Goal: Task Accomplishment & Management: Complete application form

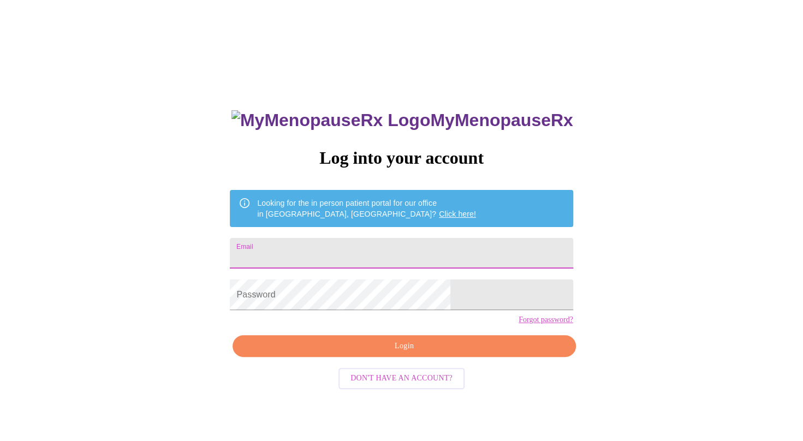
click at [326, 257] on input "Email" at bounding box center [401, 253] width 343 height 31
type input "[EMAIL_ADDRESS][DOMAIN_NAME]"
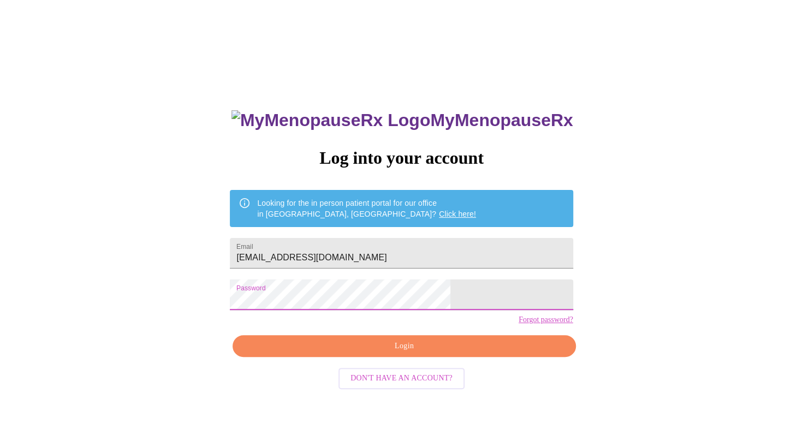
click at [176, 293] on div "MyMenopauseRx Log into your account Looking for the in person patient portal fo…" at bounding box center [401, 268] width 794 height 529
click at [383, 353] on span "Login" at bounding box center [404, 346] width 318 height 14
click at [421, 353] on span "Login" at bounding box center [404, 346] width 318 height 14
click at [422, 353] on span "Login" at bounding box center [404, 346] width 318 height 14
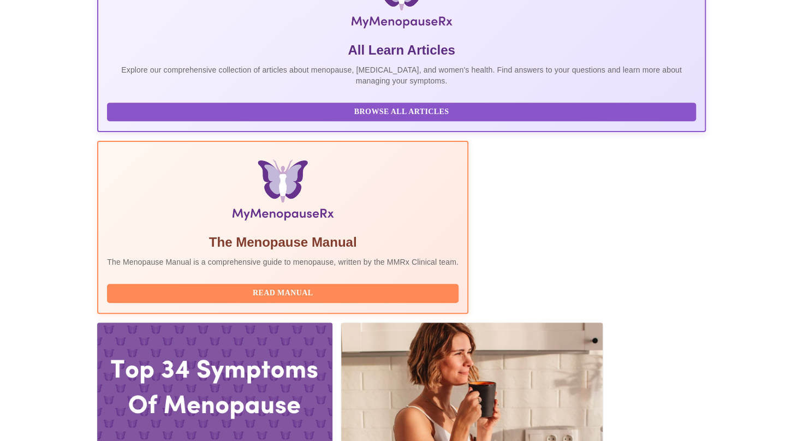
scroll to position [220, 0]
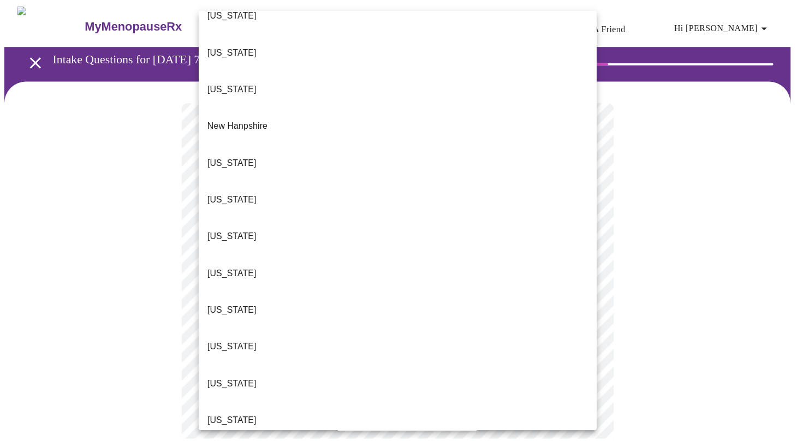
scroll to position [1004, 0]
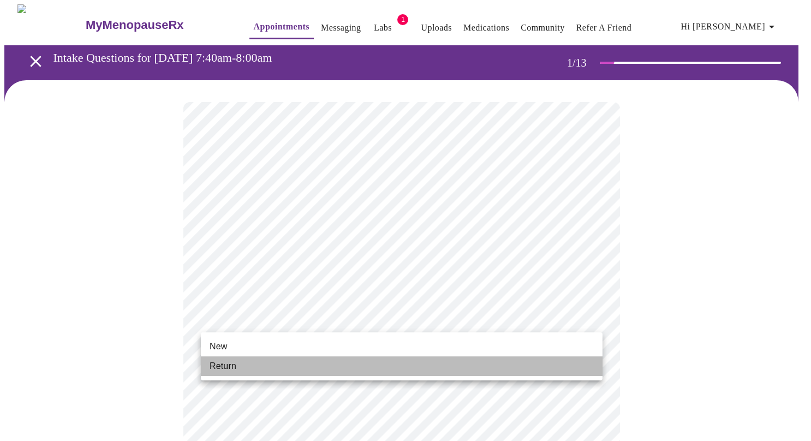
click at [227, 369] on span "Return" at bounding box center [223, 366] width 27 height 13
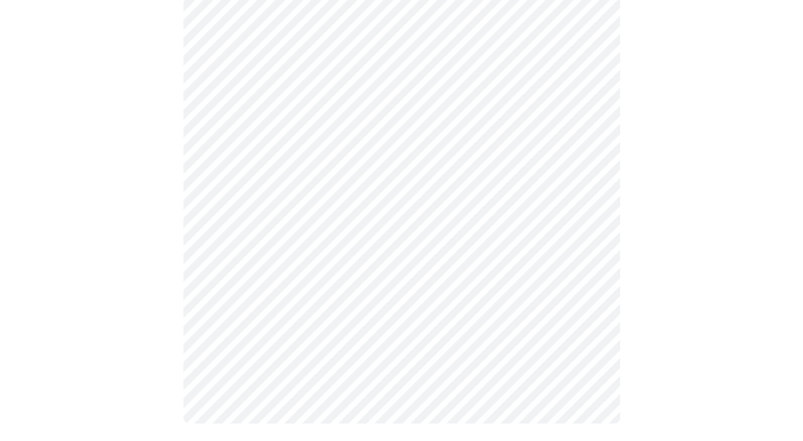
scroll to position [0, 0]
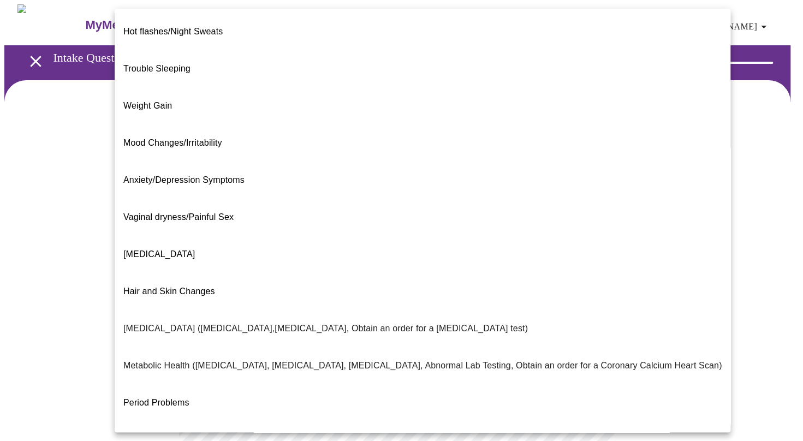
click at [590, 223] on body "MyMenopauseRx Appointments Messaging Labs 1 Uploads Medications Community Refer…" at bounding box center [401, 331] width 794 height 655
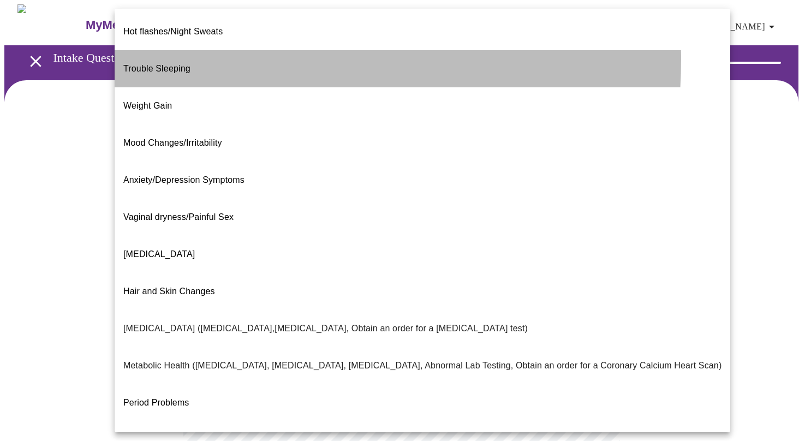
click at [175, 64] on span "Trouble Sleeping" at bounding box center [156, 68] width 67 height 9
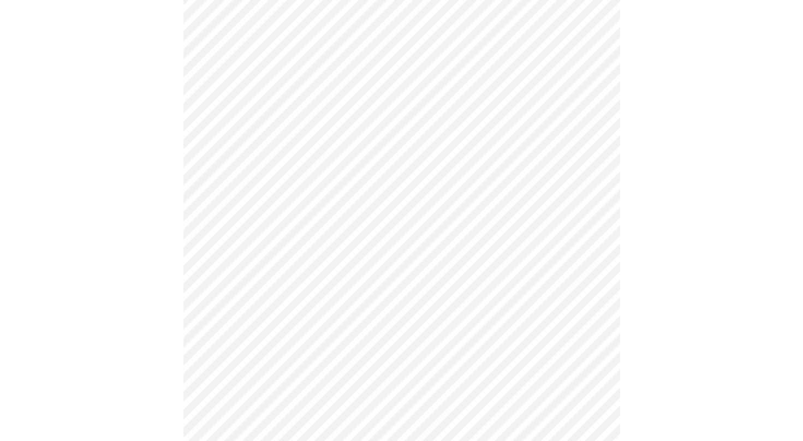
scroll to position [109, 0]
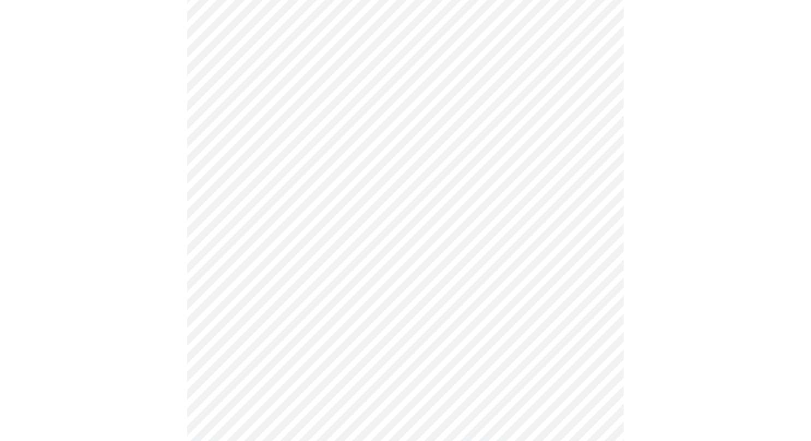
click at [592, 224] on body "MyMenopauseRx Appointments Messaging Labs 1 Uploads Medications Community Refer…" at bounding box center [405, 220] width 802 height 649
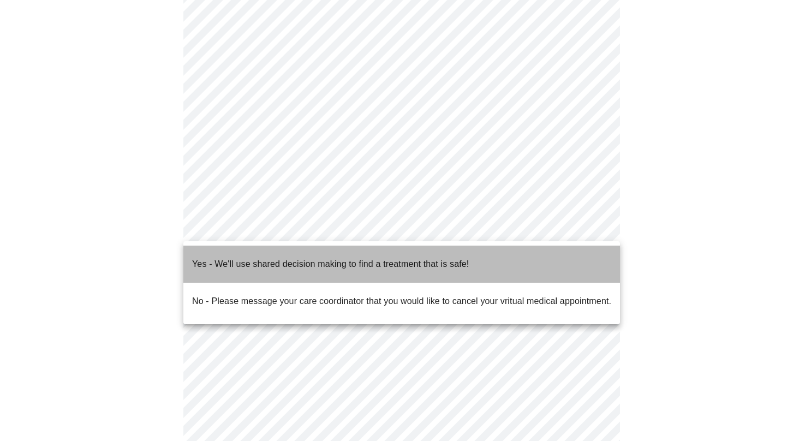
click at [457, 265] on span "Yes - We'll use shared decision making to find a treatment that is safe!" at bounding box center [330, 264] width 277 height 31
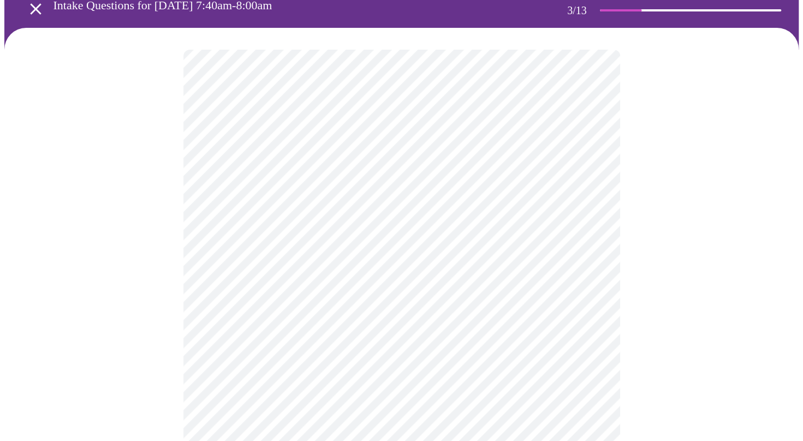
scroll to position [58, 0]
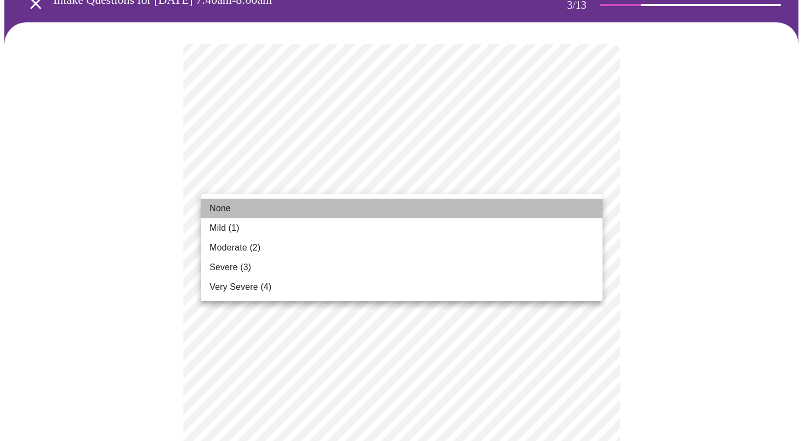
click at [222, 205] on span "None" at bounding box center [220, 208] width 21 height 13
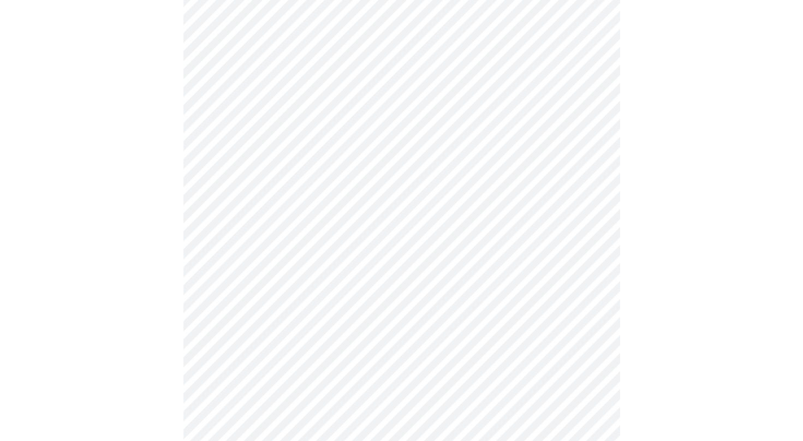
scroll to position [205, 0]
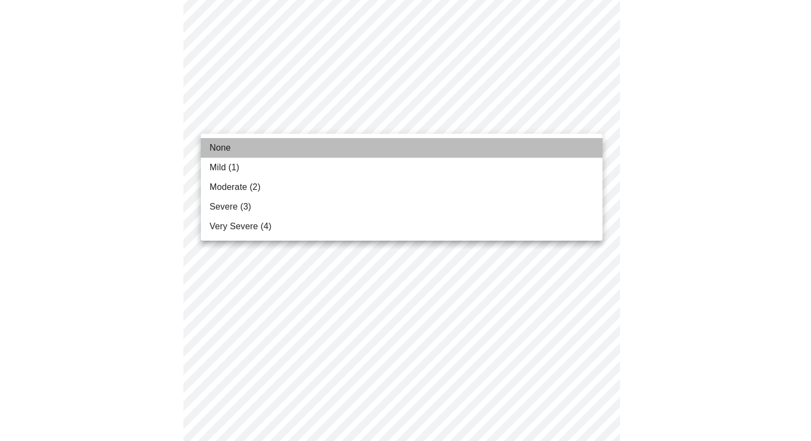
click at [223, 146] on span "None" at bounding box center [220, 147] width 21 height 13
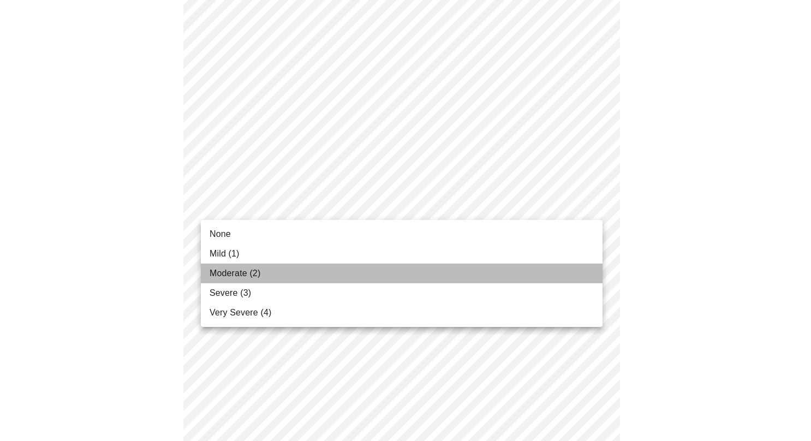
click at [255, 272] on span "Moderate (2)" at bounding box center [235, 273] width 51 height 13
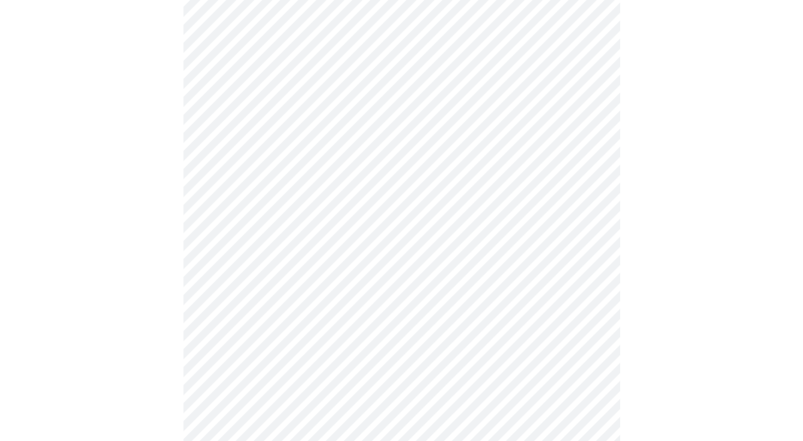
scroll to position [306, 0]
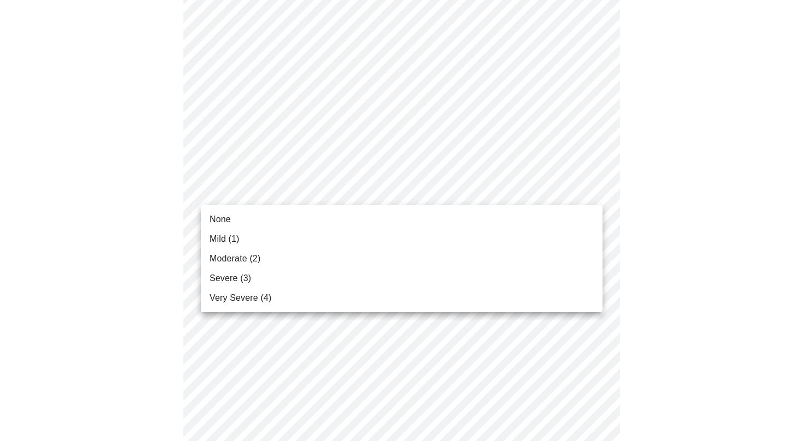
click at [594, 188] on body "MyMenopauseRx Appointments Messaging Labs 1 Uploads Medications Community Refer…" at bounding box center [405, 402] width 802 height 1406
click at [234, 223] on li "None" at bounding box center [402, 220] width 402 height 20
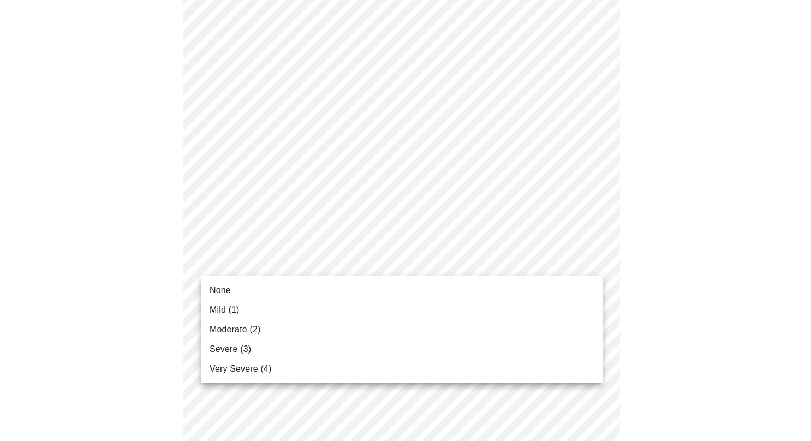
click at [596, 259] on body "MyMenopauseRx Appointments Messaging Labs 1 Uploads Medications Community Refer…" at bounding box center [405, 394] width 802 height 1391
click at [243, 327] on span "Moderate (2)" at bounding box center [235, 329] width 51 height 13
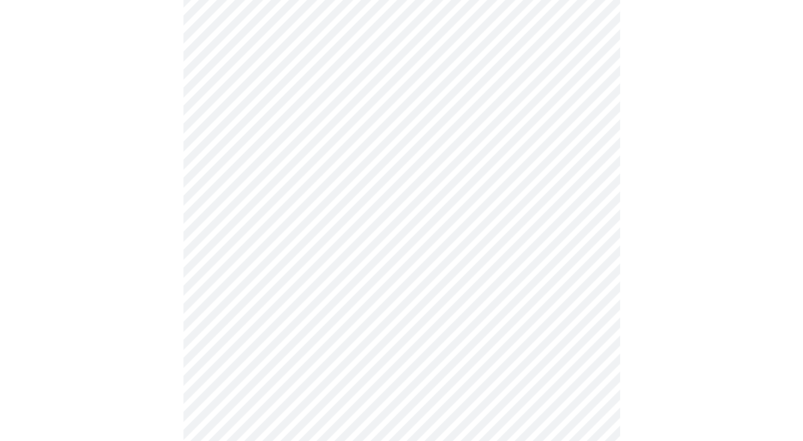
scroll to position [451, 0]
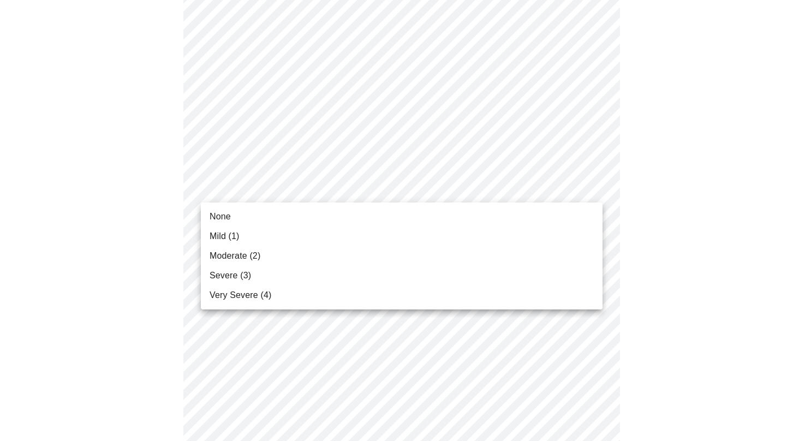
click at [591, 186] on body "MyMenopauseRx Appointments Messaging Labs 1 Uploads Medications Community Refer…" at bounding box center [405, 241] width 802 height 1375
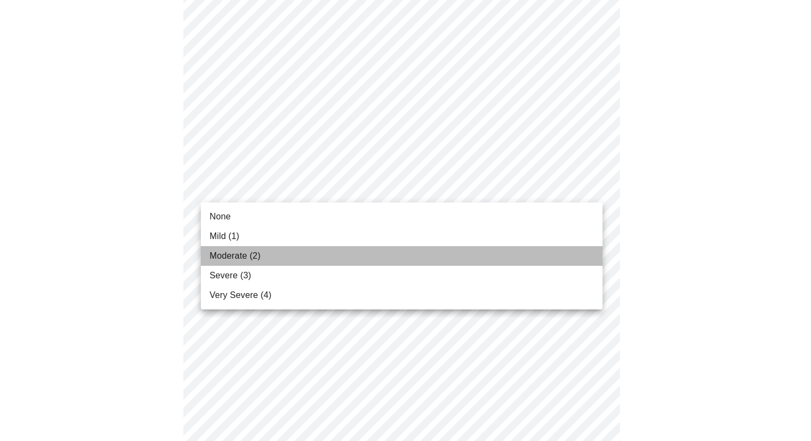
click at [243, 248] on li "Moderate (2)" at bounding box center [402, 256] width 402 height 20
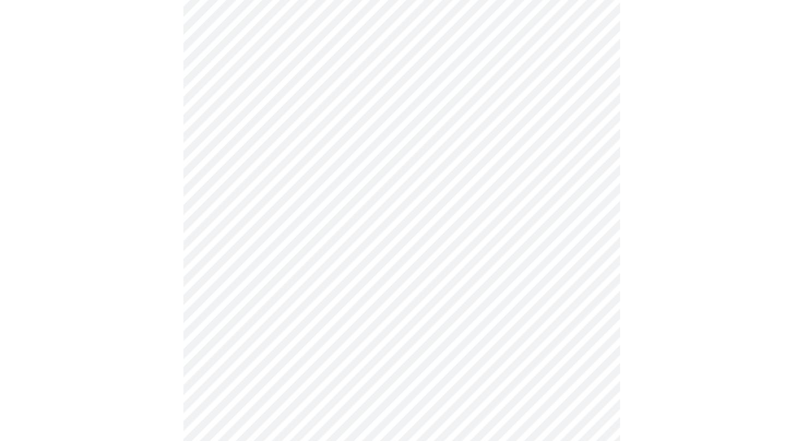
scroll to position [532, 0]
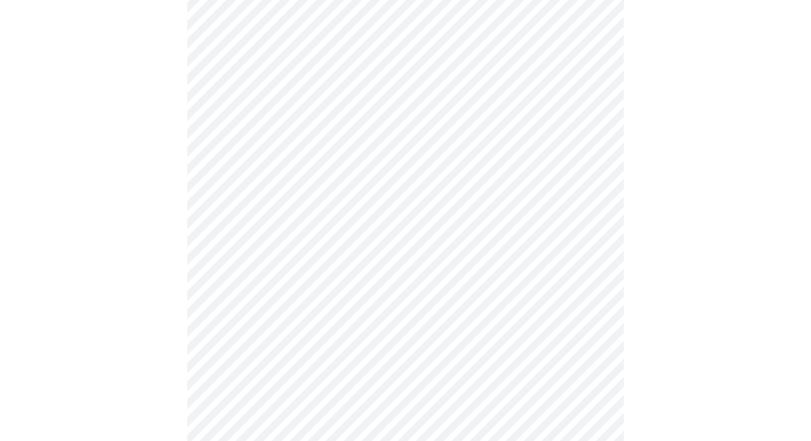
click at [592, 190] on body "MyMenopauseRx Appointments Messaging Labs 1 Uploads Medications Community Refer…" at bounding box center [405, 153] width 802 height 1360
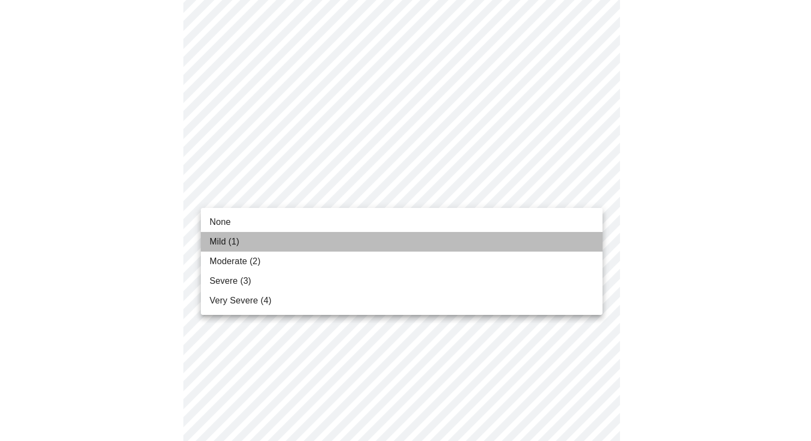
click at [232, 240] on span "Mild (1)" at bounding box center [225, 241] width 30 height 13
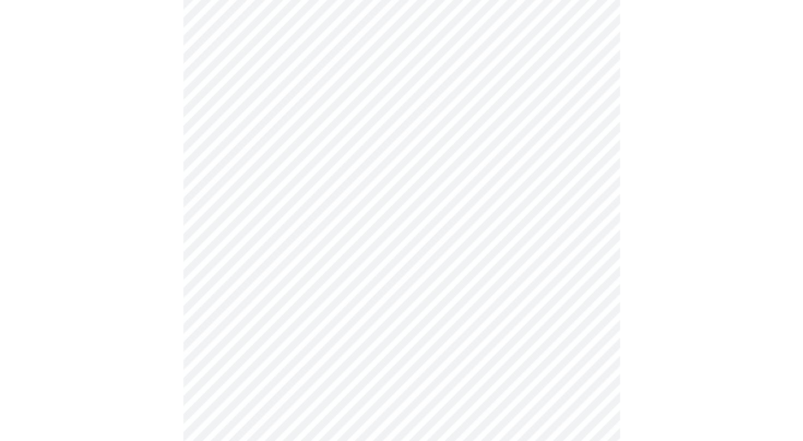
scroll to position [631, 0]
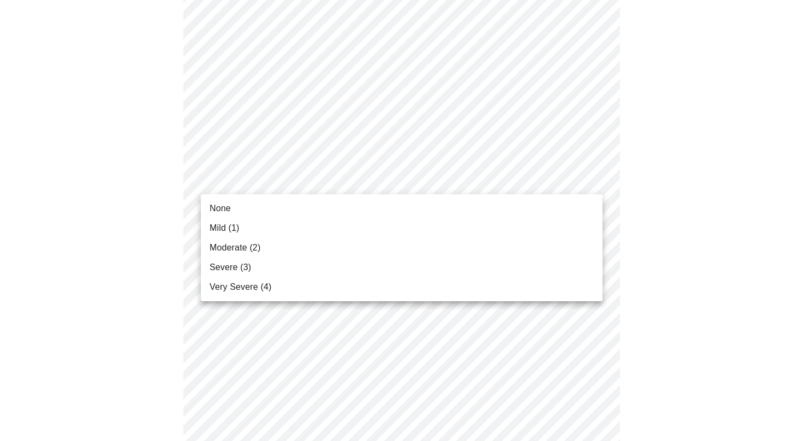
click at [591, 177] on body "MyMenopauseRx Appointments Messaging Labs 1 Uploads Medications Community Refer…" at bounding box center [405, 45] width 802 height 1345
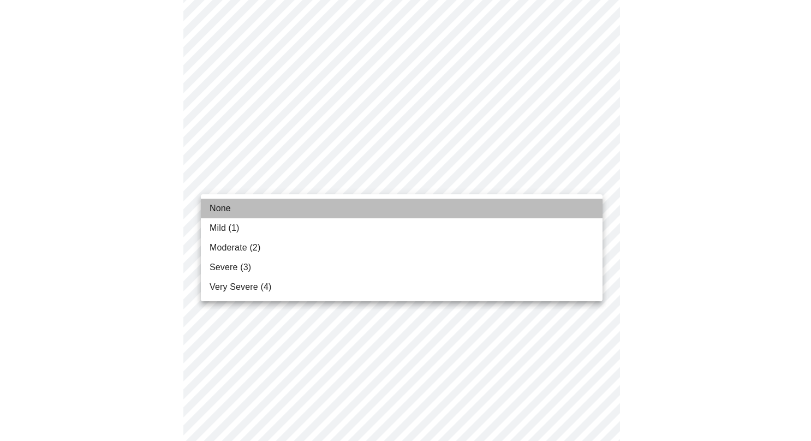
click at [228, 206] on span "None" at bounding box center [220, 208] width 21 height 13
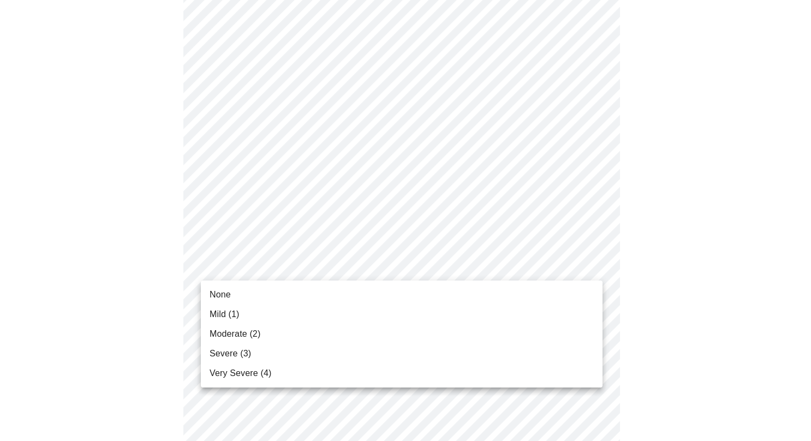
click at [596, 264] on body "MyMenopauseRx Appointments Messaging Labs 1 Uploads Medications Community Refer…" at bounding box center [405, 37] width 802 height 1329
click at [229, 291] on span "None" at bounding box center [220, 294] width 21 height 13
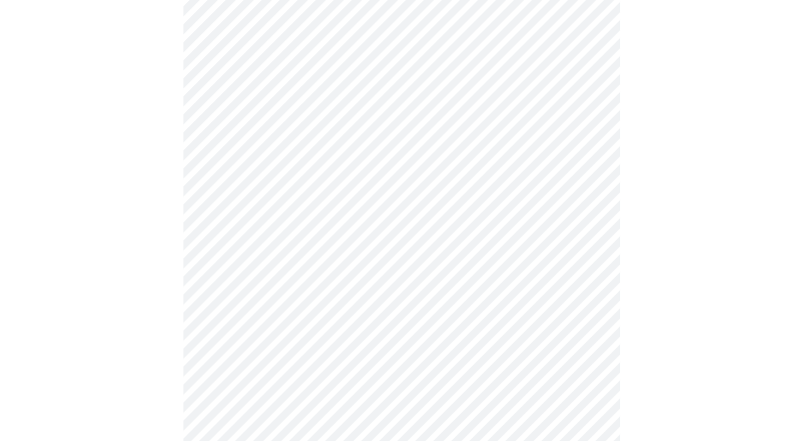
scroll to position [826, 0]
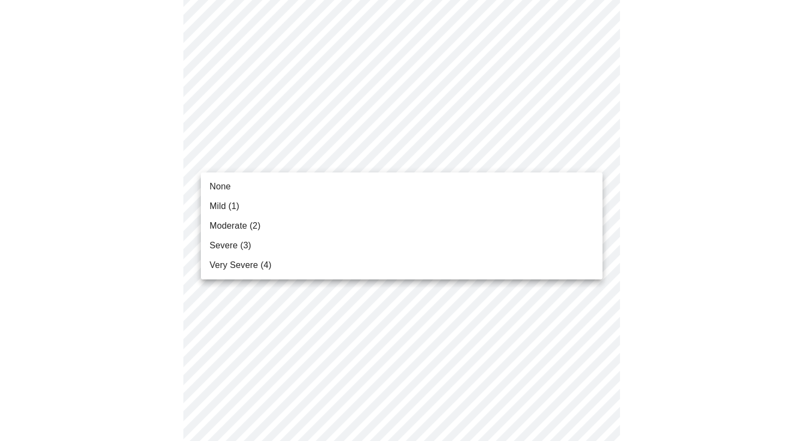
click at [242, 184] on li "None" at bounding box center [402, 187] width 402 height 20
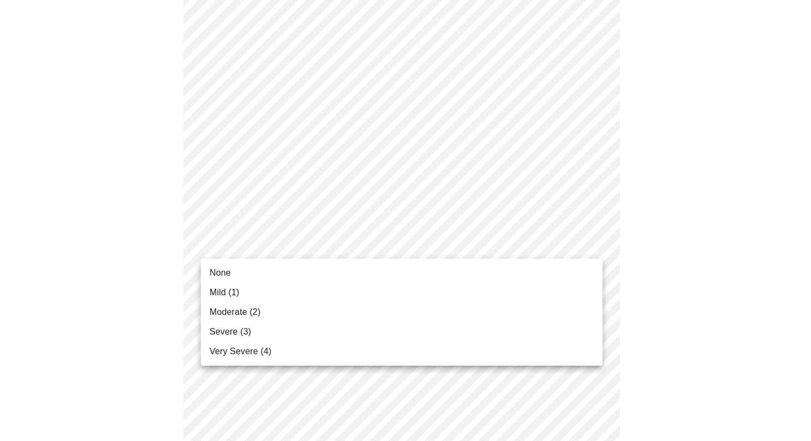
click at [230, 265] on li "None" at bounding box center [402, 273] width 402 height 20
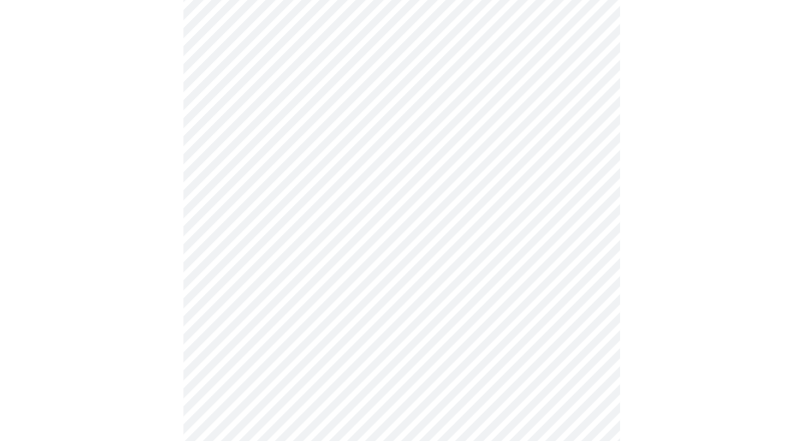
scroll to position [443, 0]
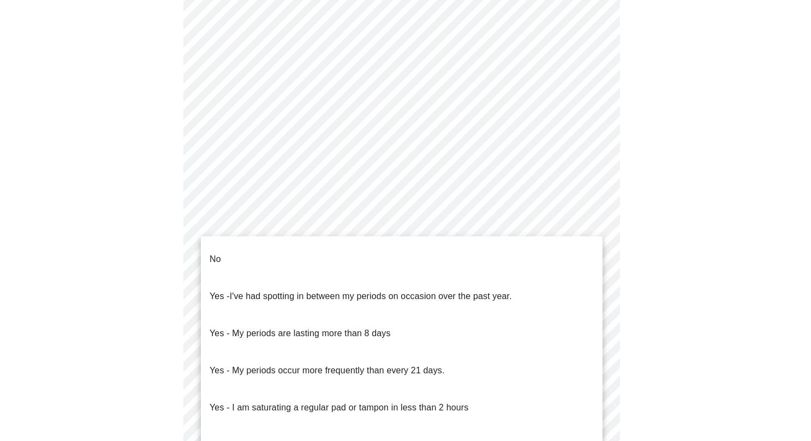
click at [564, 225] on body "MyMenopauseRx Appointments Messaging Labs 1 Uploads Medications Community Refer…" at bounding box center [405, 100] width 802 height 1076
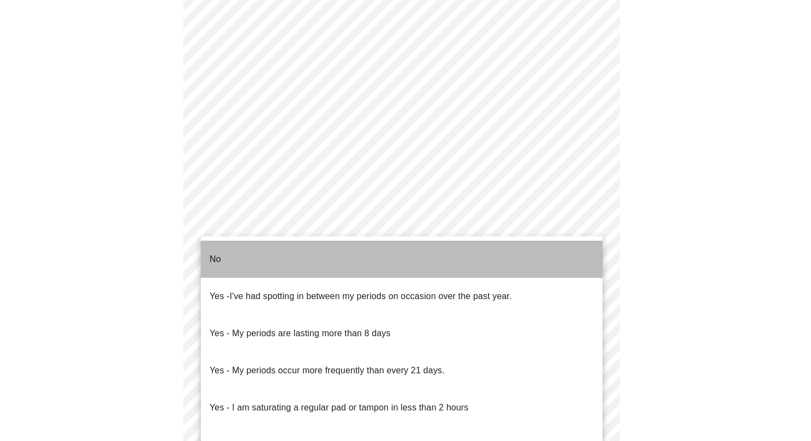
click at [238, 256] on li "No" at bounding box center [402, 259] width 402 height 37
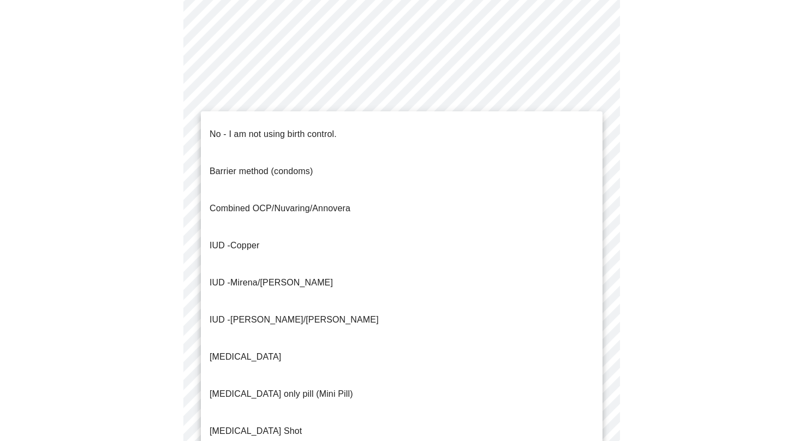
click at [591, 297] on body "MyMenopauseRx Appointments Messaging Labs 1 Uploads Medications Community Refer…" at bounding box center [405, 97] width 802 height 1070
click at [274, 128] on p "No - I am not using birth control." at bounding box center [273, 134] width 127 height 13
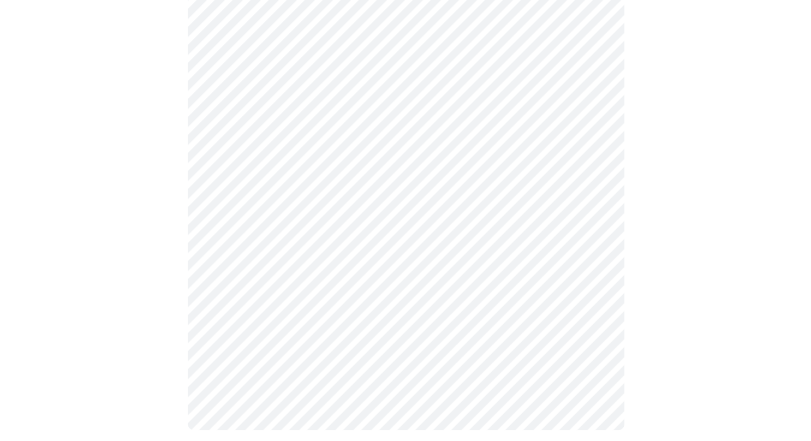
scroll to position [622, 0]
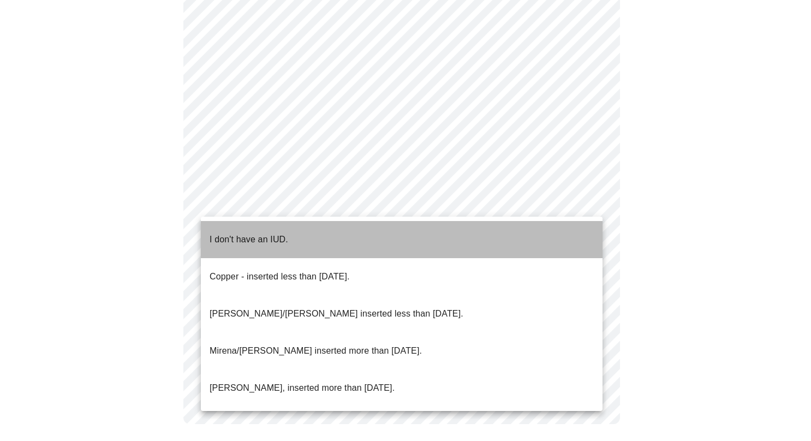
click at [253, 233] on p "I don't have an IUD." at bounding box center [249, 239] width 79 height 13
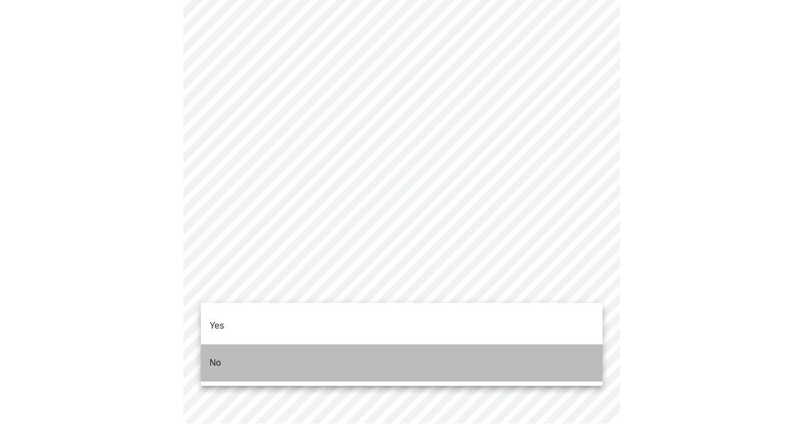
click at [210, 356] on p "No" at bounding box center [215, 362] width 11 height 13
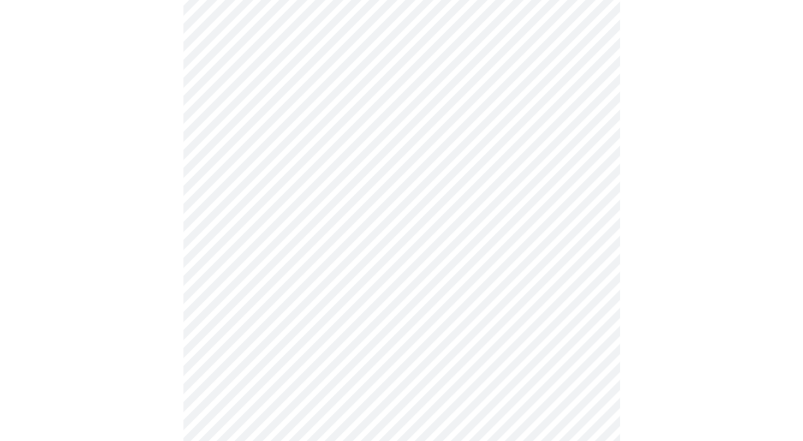
scroll to position [171, 0]
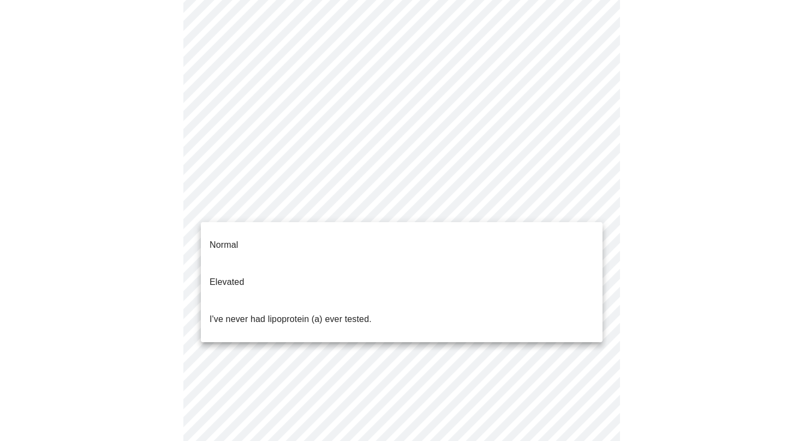
click at [591, 202] on body "MyMenopauseRx Appointments Messaging Labs 1 Uploads Medications Community Refer…" at bounding box center [405, 236] width 802 height 807
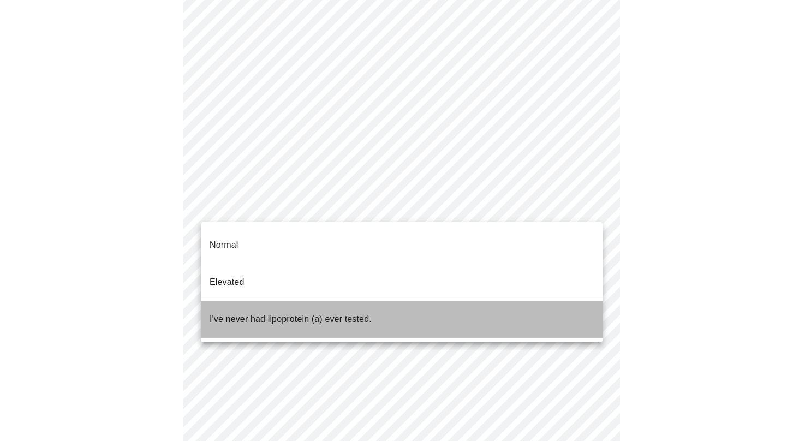
click at [351, 313] on p "I've never had lipoprotein (a) ever tested." at bounding box center [291, 319] width 162 height 13
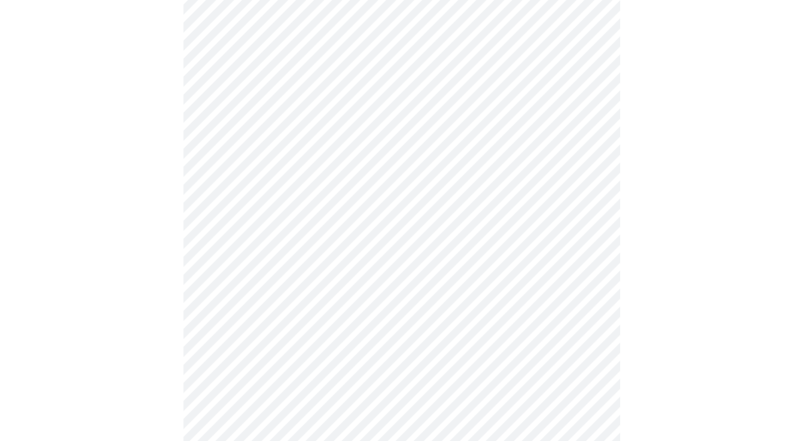
scroll to position [2844, 0]
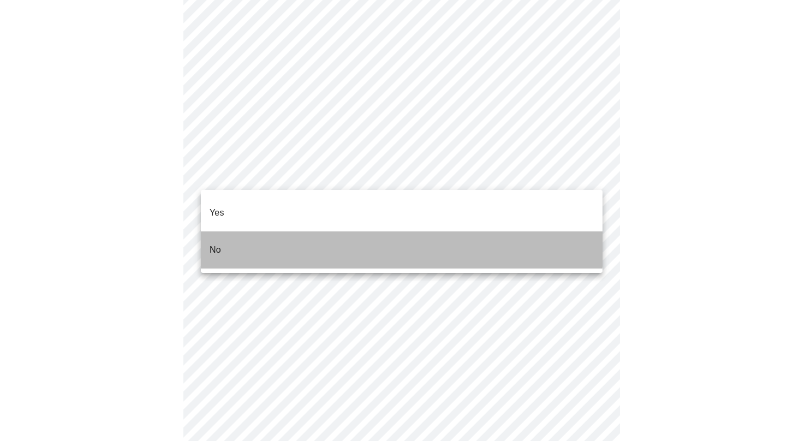
click at [223, 231] on li "No" at bounding box center [402, 249] width 402 height 37
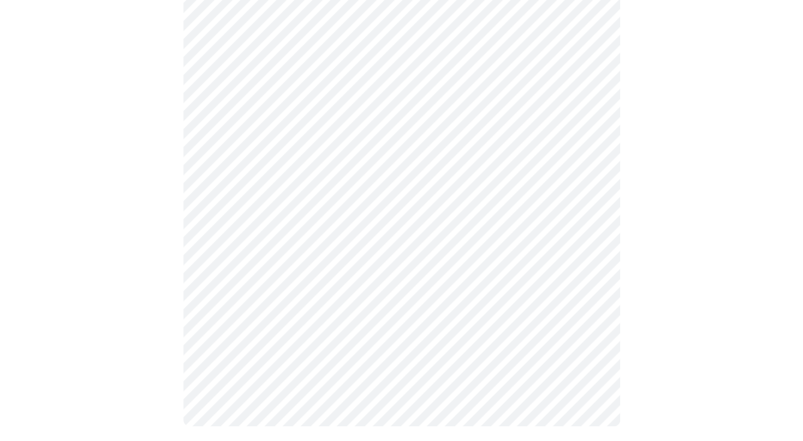
scroll to position [967, 0]
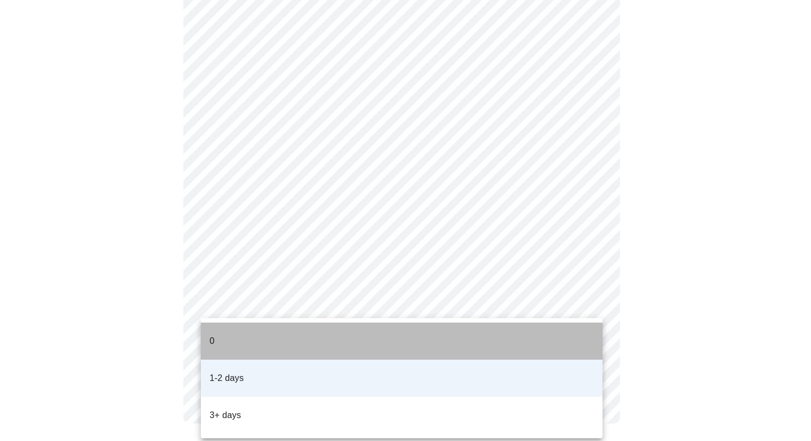
click at [219, 332] on li "0" at bounding box center [402, 341] width 402 height 37
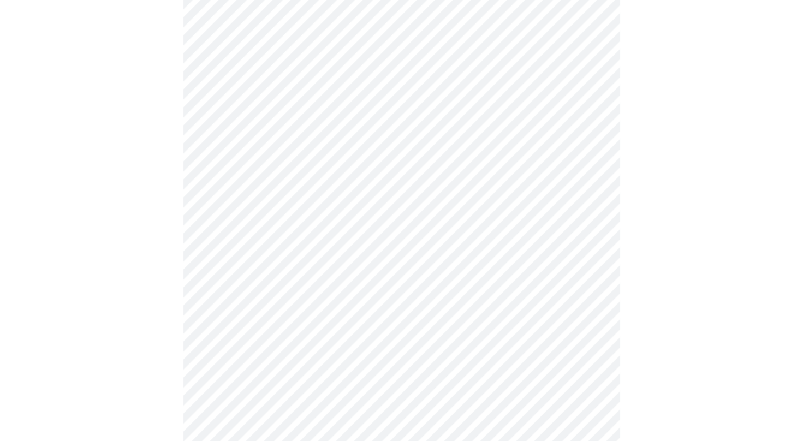
scroll to position [661, 0]
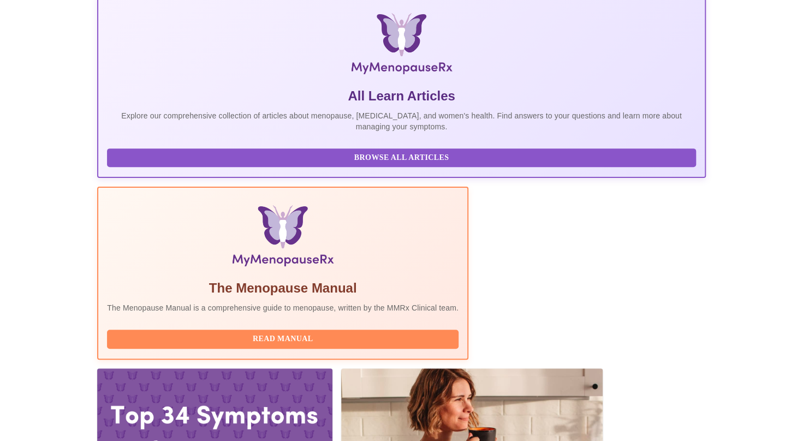
scroll to position [189, 0]
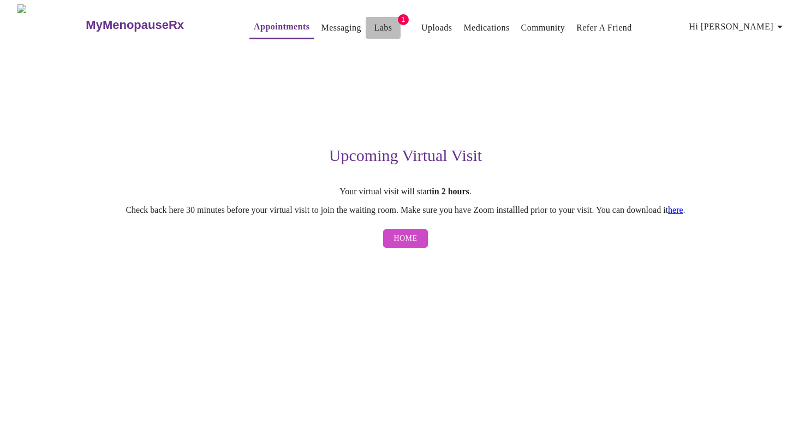
click at [374, 24] on link "Labs" at bounding box center [383, 27] width 18 height 15
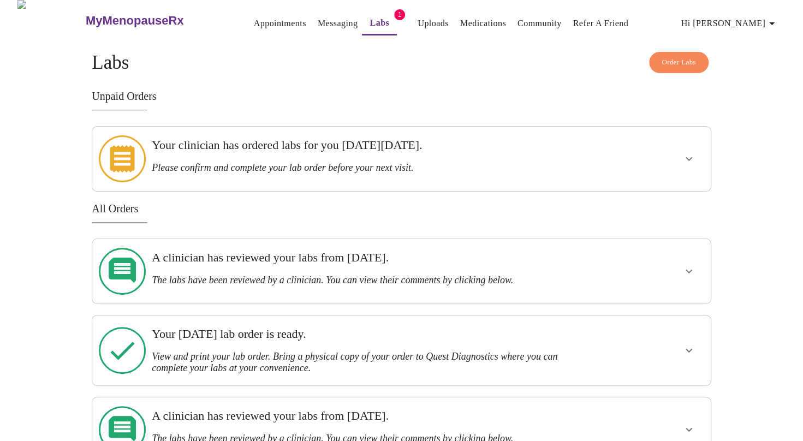
scroll to position [7, 0]
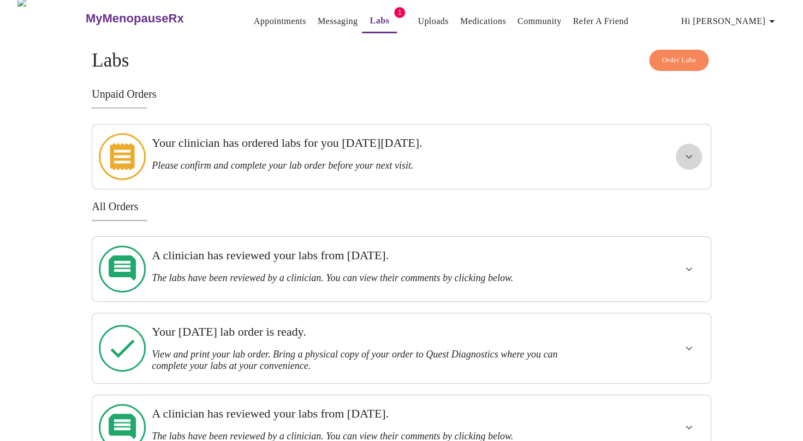
click at [686, 151] on icon "show more" at bounding box center [688, 156] width 13 height 13
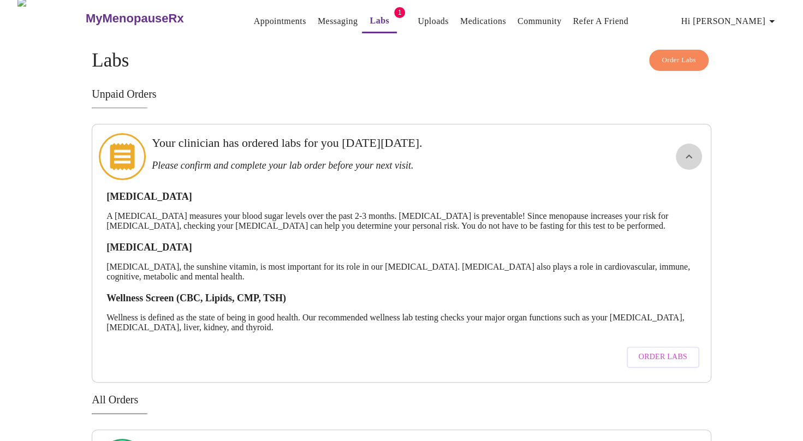
click at [686, 154] on icon "show more" at bounding box center [688, 156] width 7 height 4
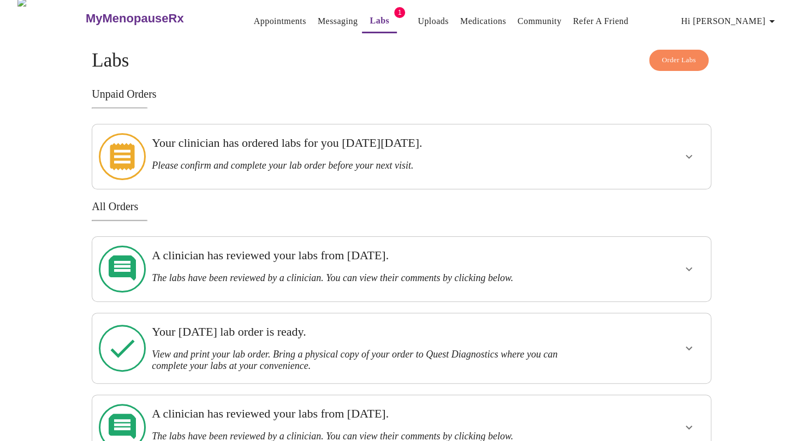
click at [747, 15] on span "Hi [PERSON_NAME]" at bounding box center [729, 21] width 97 height 15
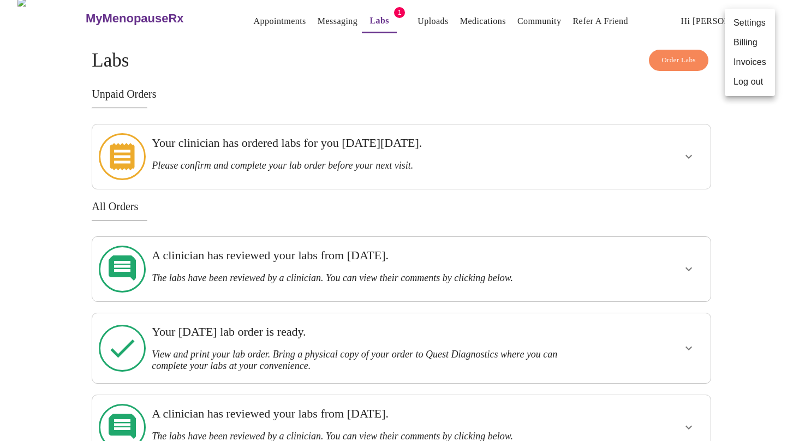
click at [751, 79] on li "Log out" at bounding box center [750, 82] width 50 height 20
